Goal: Task Accomplishment & Management: Use online tool/utility

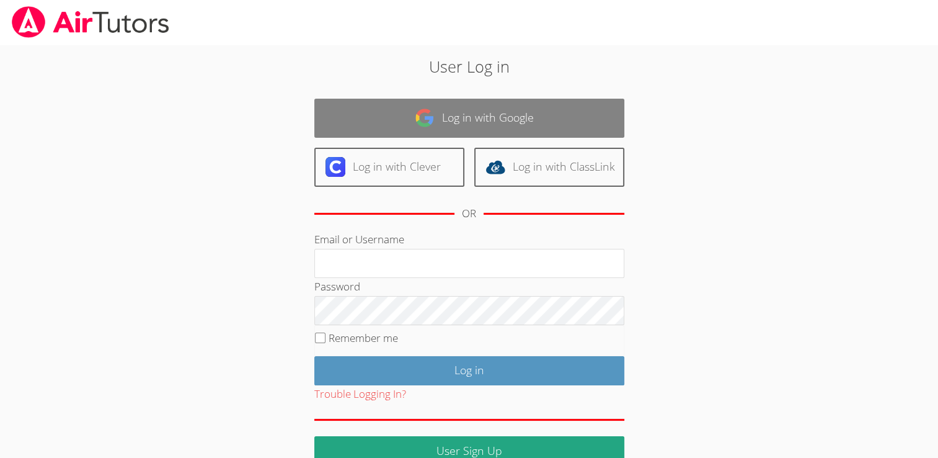
click at [353, 135] on link "Log in with Google" at bounding box center [469, 118] width 310 height 39
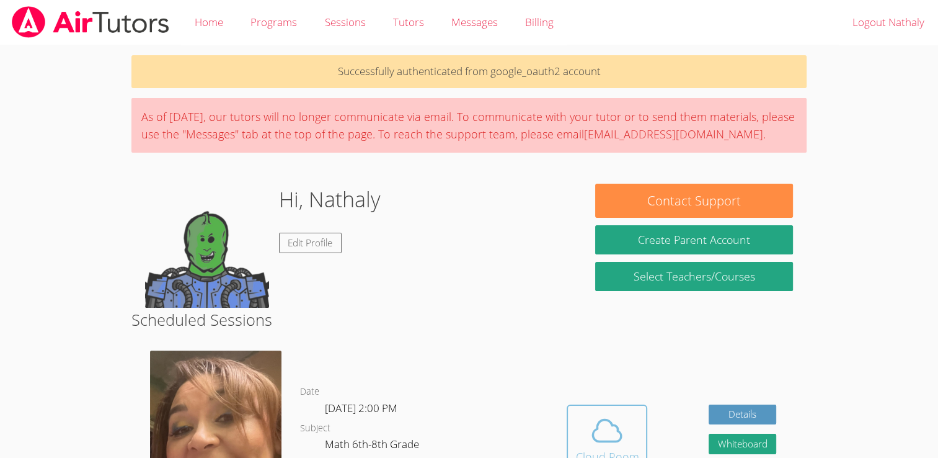
click at [598, 437] on icon at bounding box center [607, 430] width 35 height 35
click at [593, 433] on icon at bounding box center [607, 431] width 29 height 22
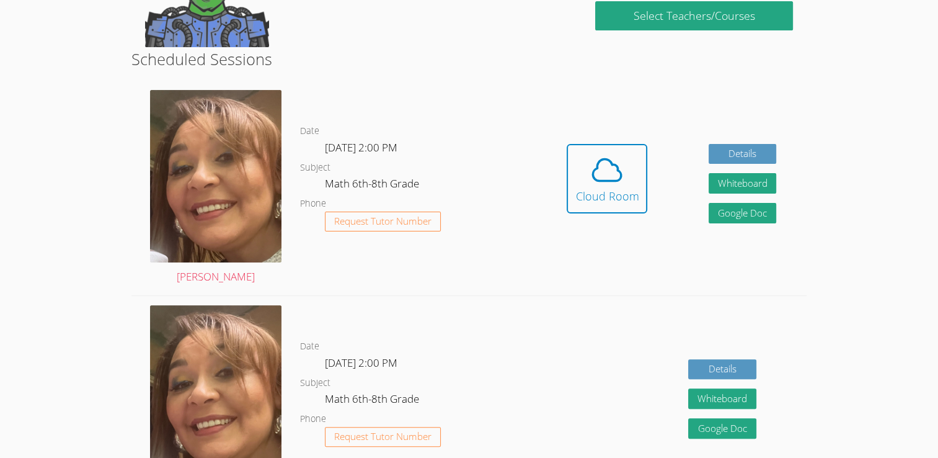
scroll to position [302, 0]
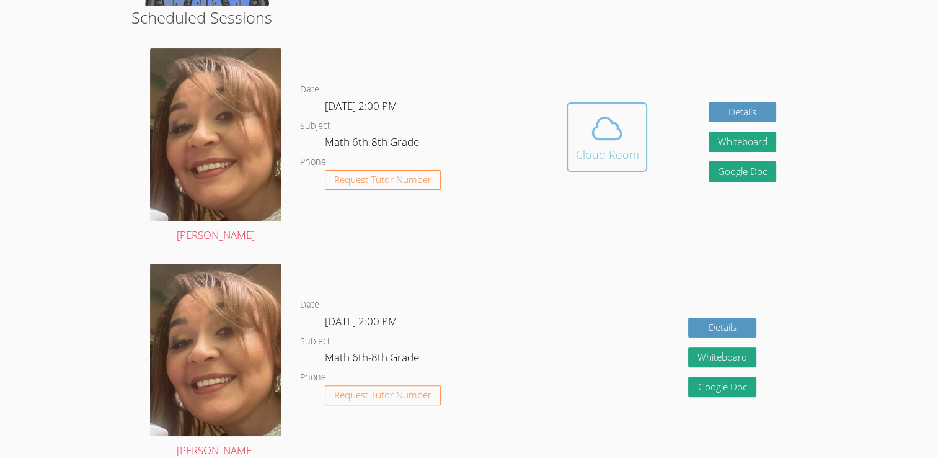
click at [618, 139] on icon at bounding box center [607, 128] width 35 height 35
click at [601, 131] on icon at bounding box center [607, 128] width 35 height 35
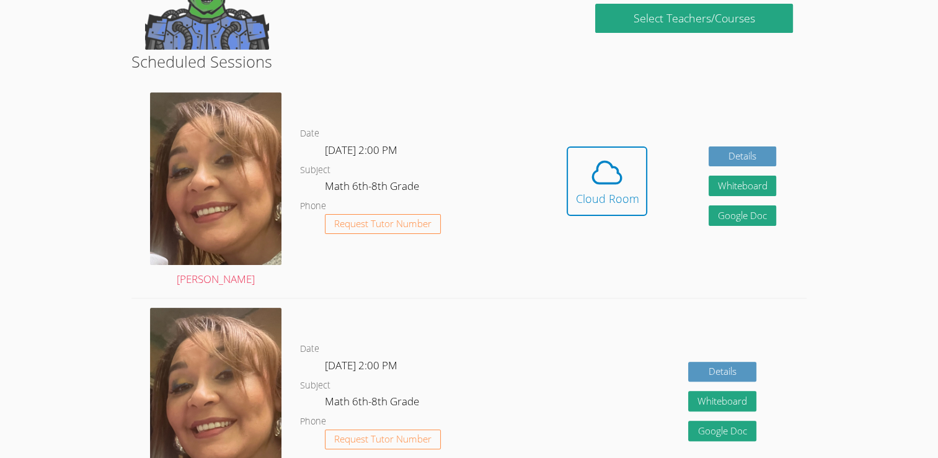
scroll to position [0, 0]
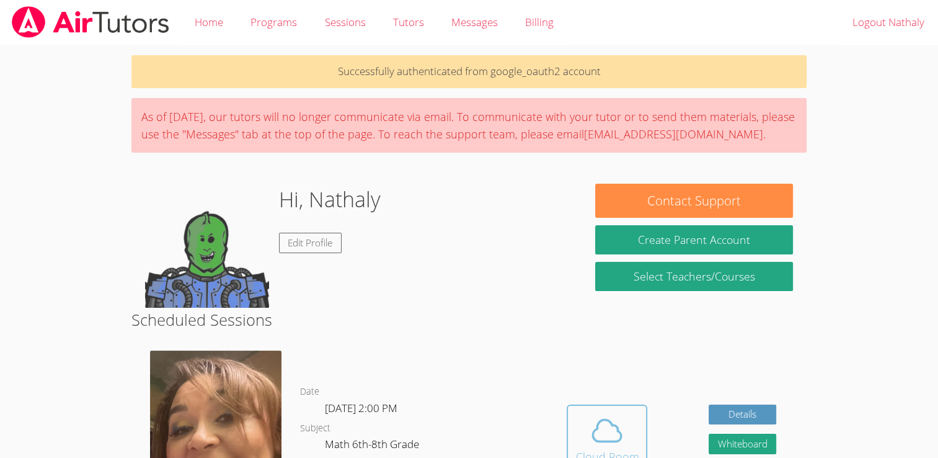
click at [610, 409] on button "Cloud Room" at bounding box center [607, 438] width 81 height 69
click at [596, 419] on icon at bounding box center [607, 430] width 35 height 35
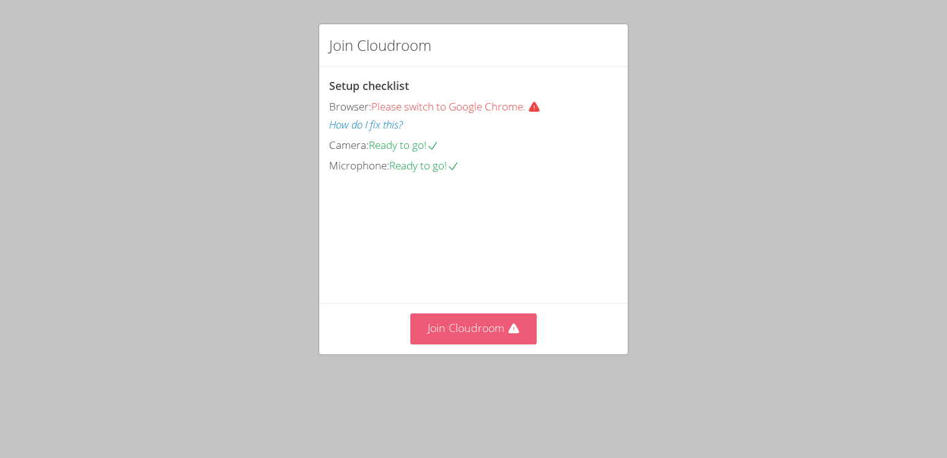
click at [465, 343] on button "Join Cloudroom" at bounding box center [473, 328] width 127 height 30
click at [596, 433] on div "Join Cloudroom Setup checklist Browser: Please switch to Google Chrome. How do …" at bounding box center [473, 229] width 947 height 458
click at [464, 343] on button "Join Cloudroom" at bounding box center [473, 328] width 127 height 30
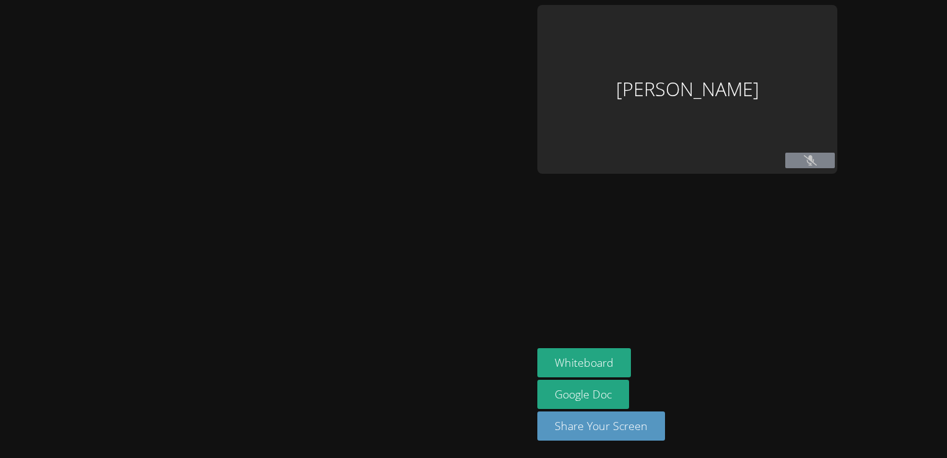
click at [804, 157] on icon at bounding box center [810, 160] width 13 height 11
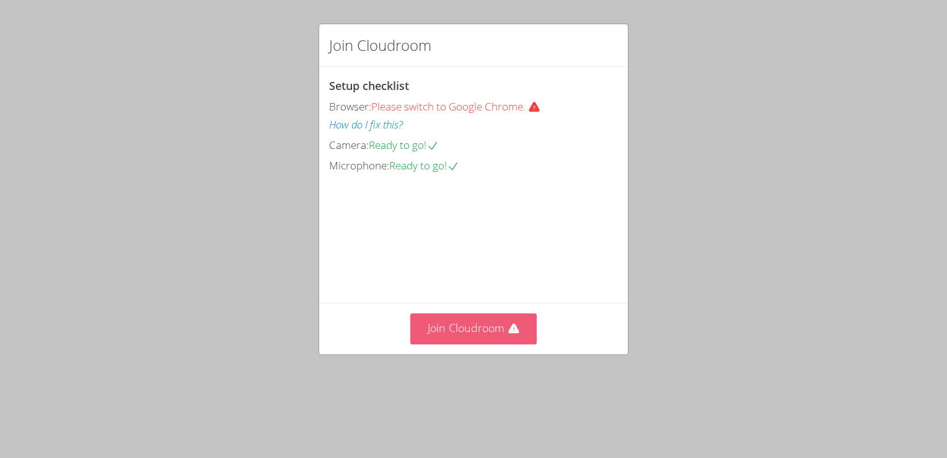
click at [474, 343] on button "Join Cloudroom" at bounding box center [473, 328] width 127 height 30
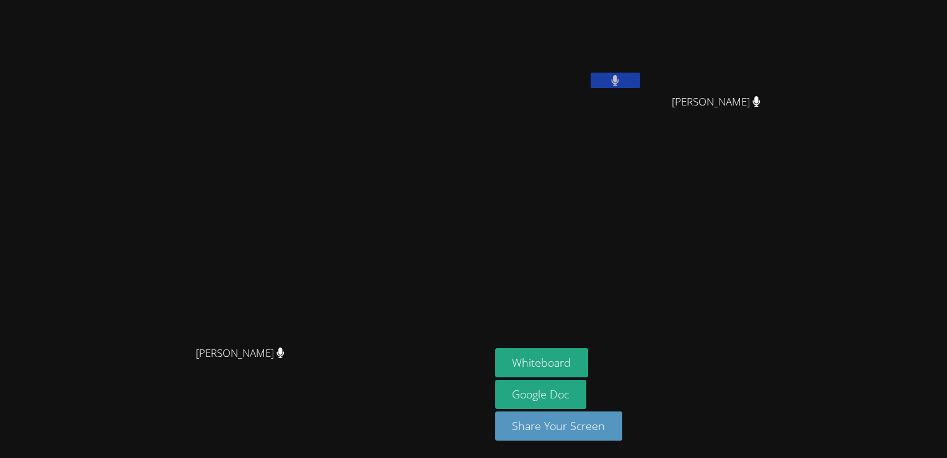
click at [643, 30] on video at bounding box center [569, 46] width 148 height 83
click at [589, 361] on button "Whiteboard" at bounding box center [542, 362] width 94 height 29
click at [589, 366] on button "Whiteboard" at bounding box center [542, 362] width 94 height 29
